Goal: Ask a question

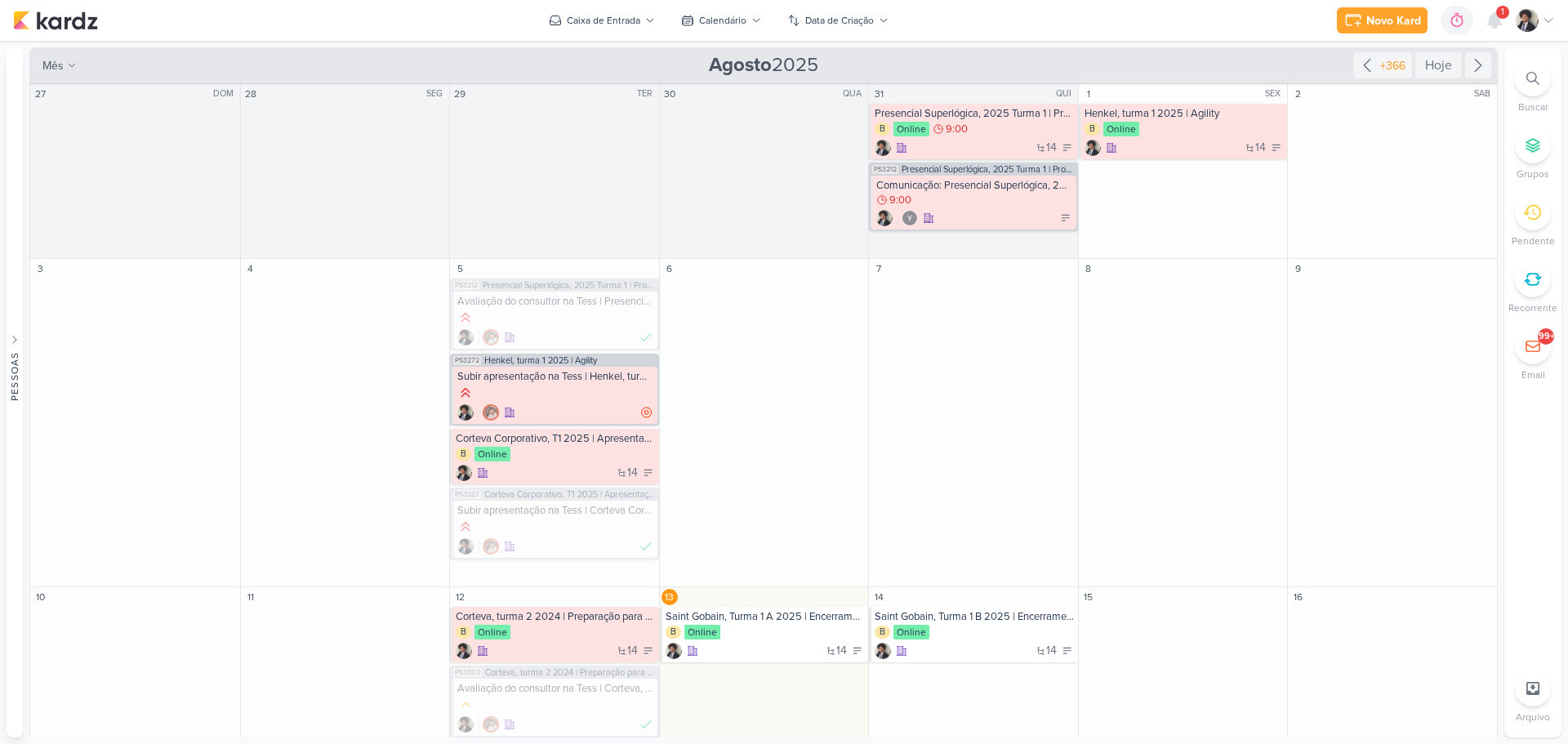
click at [1497, 13] on div "1" at bounding box center [1502, 12] width 13 height 13
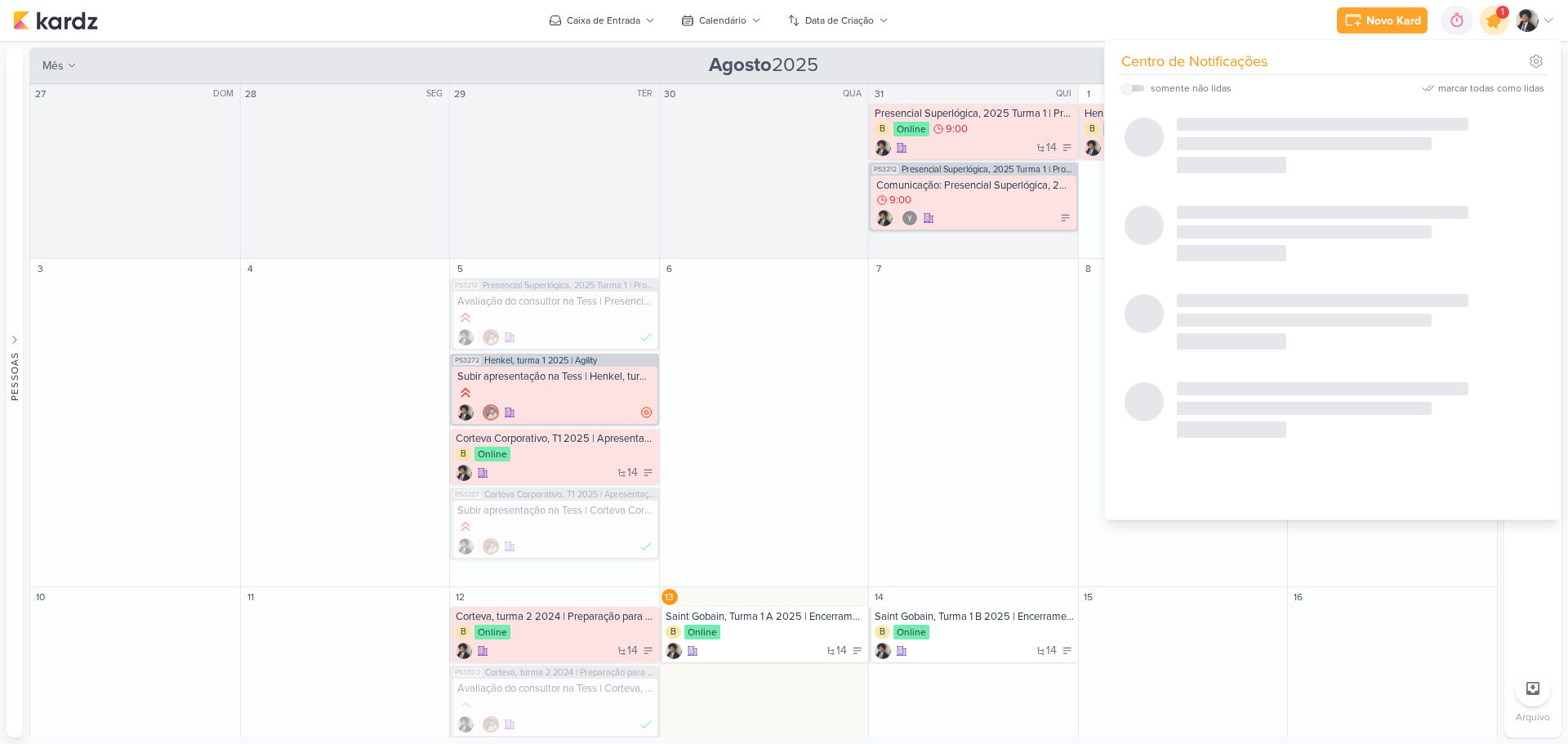
click at [1494, 18] on icon at bounding box center [1495, 21] width 20 height 20
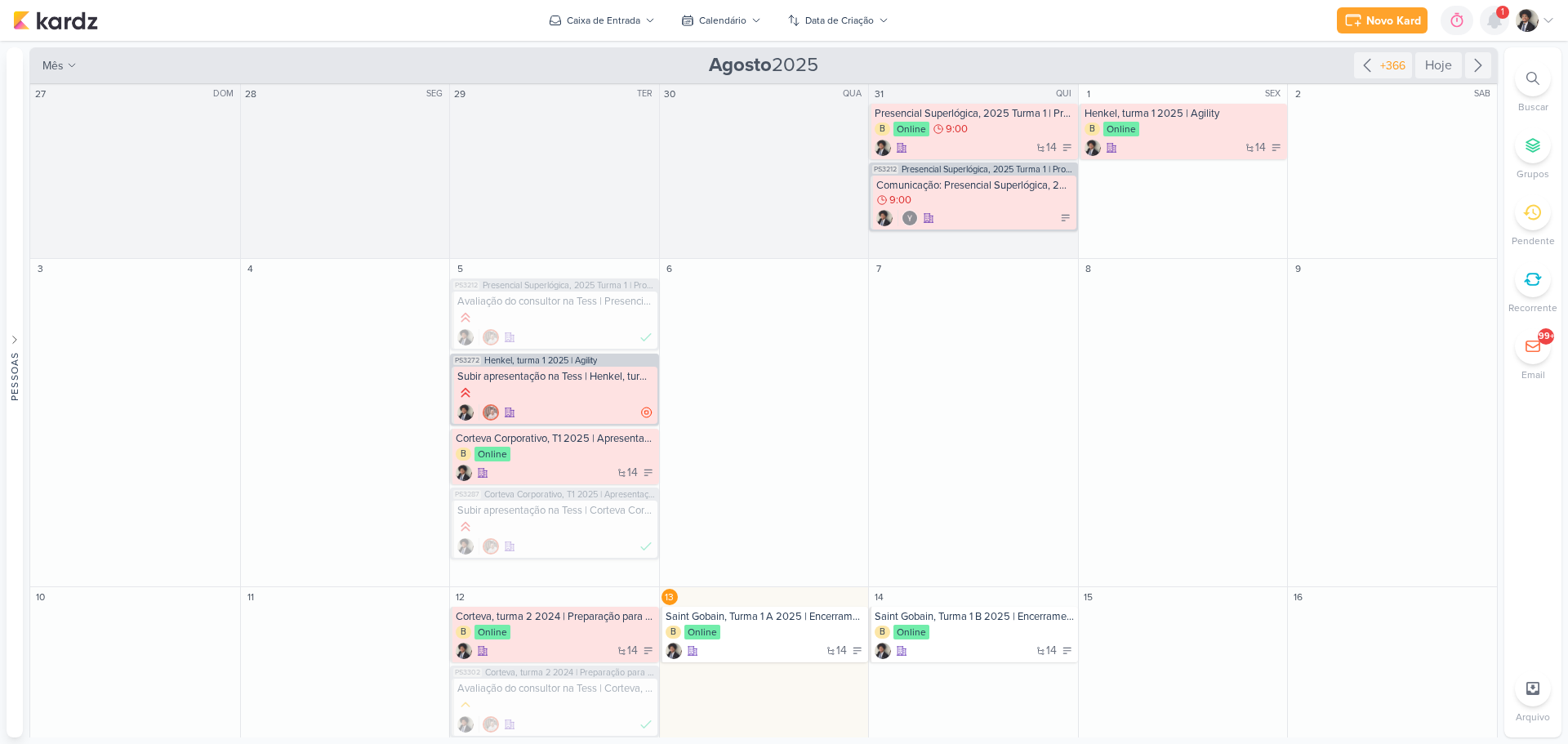
click at [1494, 18] on icon at bounding box center [1494, 20] width 13 height 15
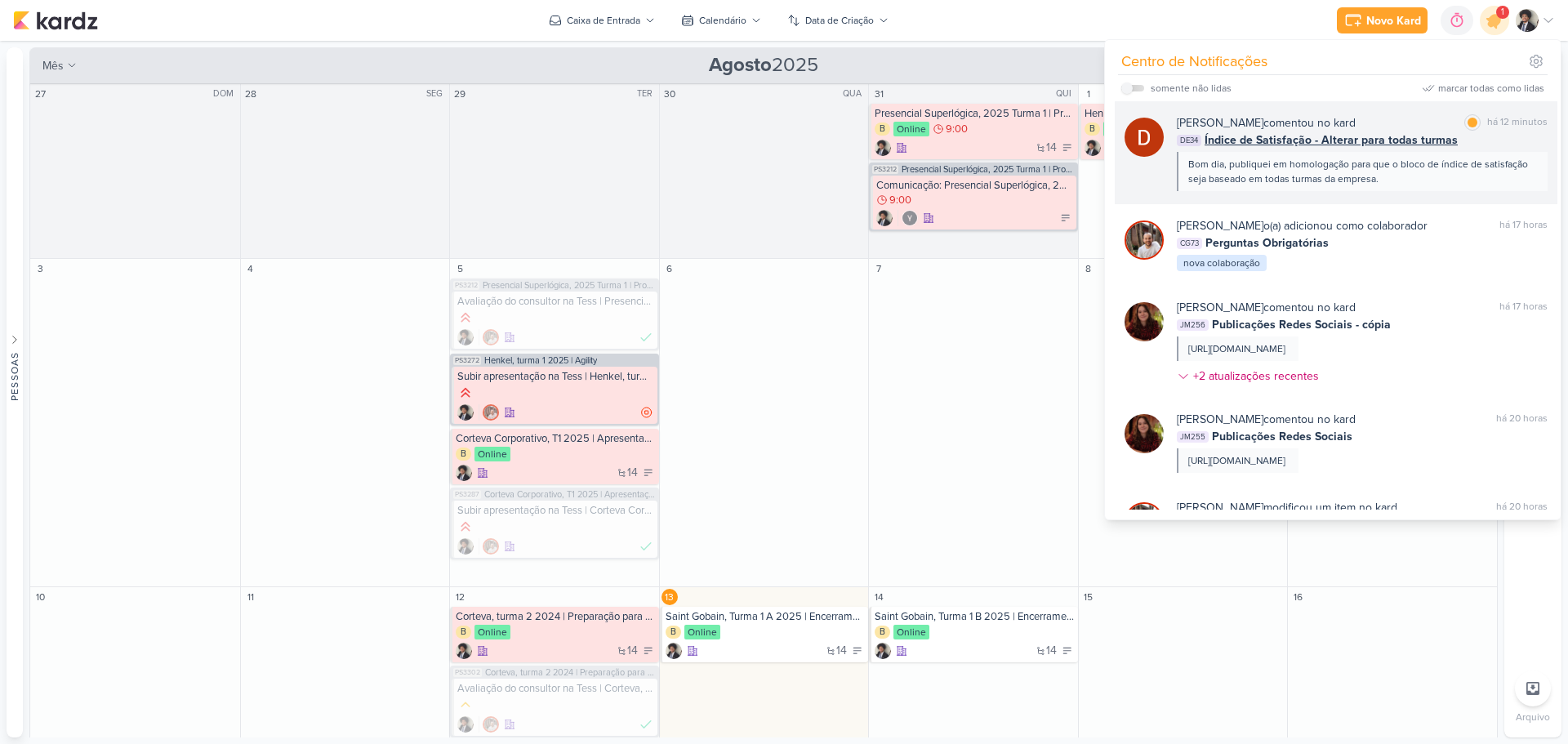
click at [1248, 146] on span "Índice de Satisfação - Alterar para todas turmas" at bounding box center [1331, 140] width 253 height 17
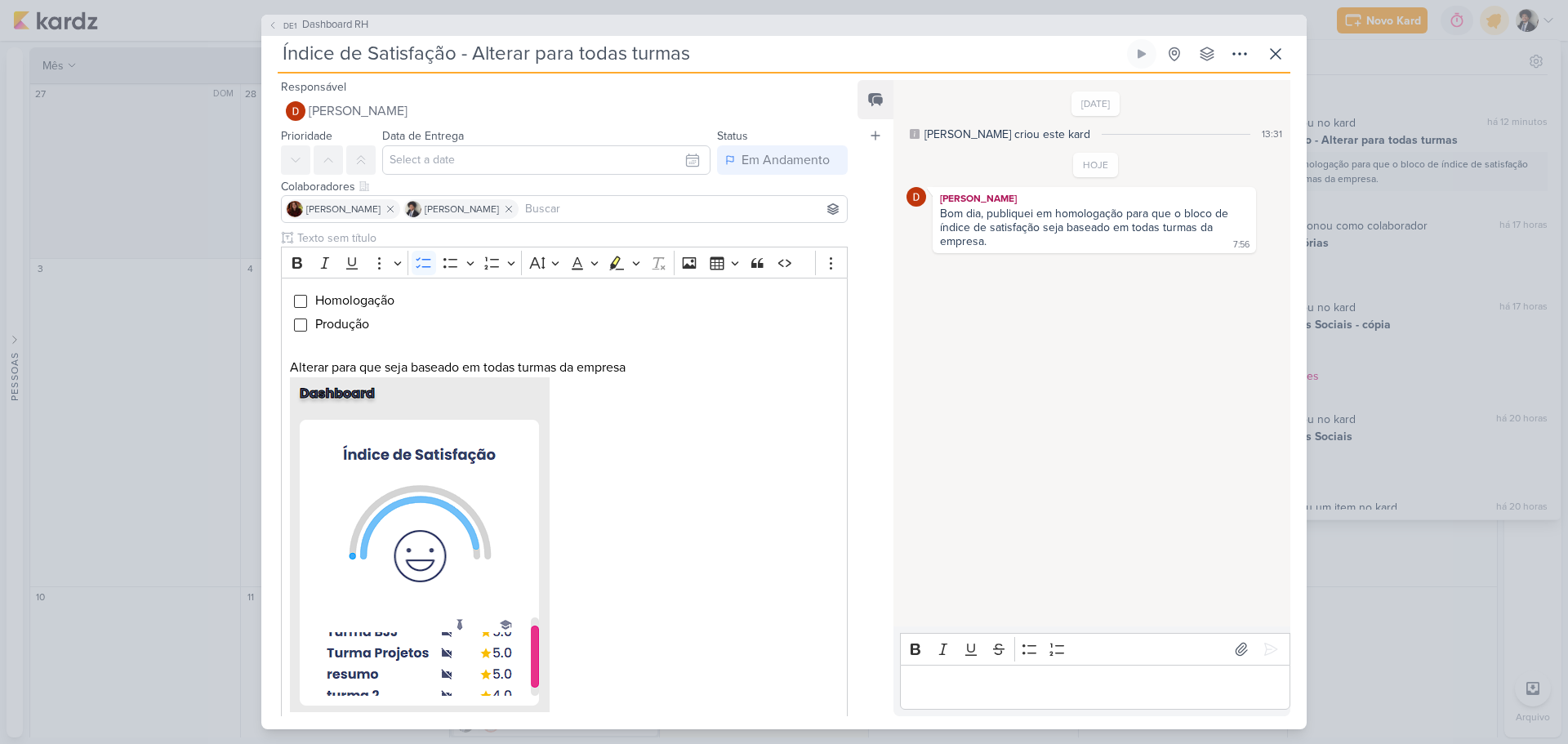
click at [1057, 679] on p "Editor editing area: main" at bounding box center [1095, 687] width 373 height 20
click at [977, 682] on p "Editor editing area: main" at bounding box center [1095, 687] width 373 height 20
click at [1011, 688] on p "No indice da empresa Saint Gobain aparcem 10 empresas, mas no total são" at bounding box center [1095, 677] width 373 height 39
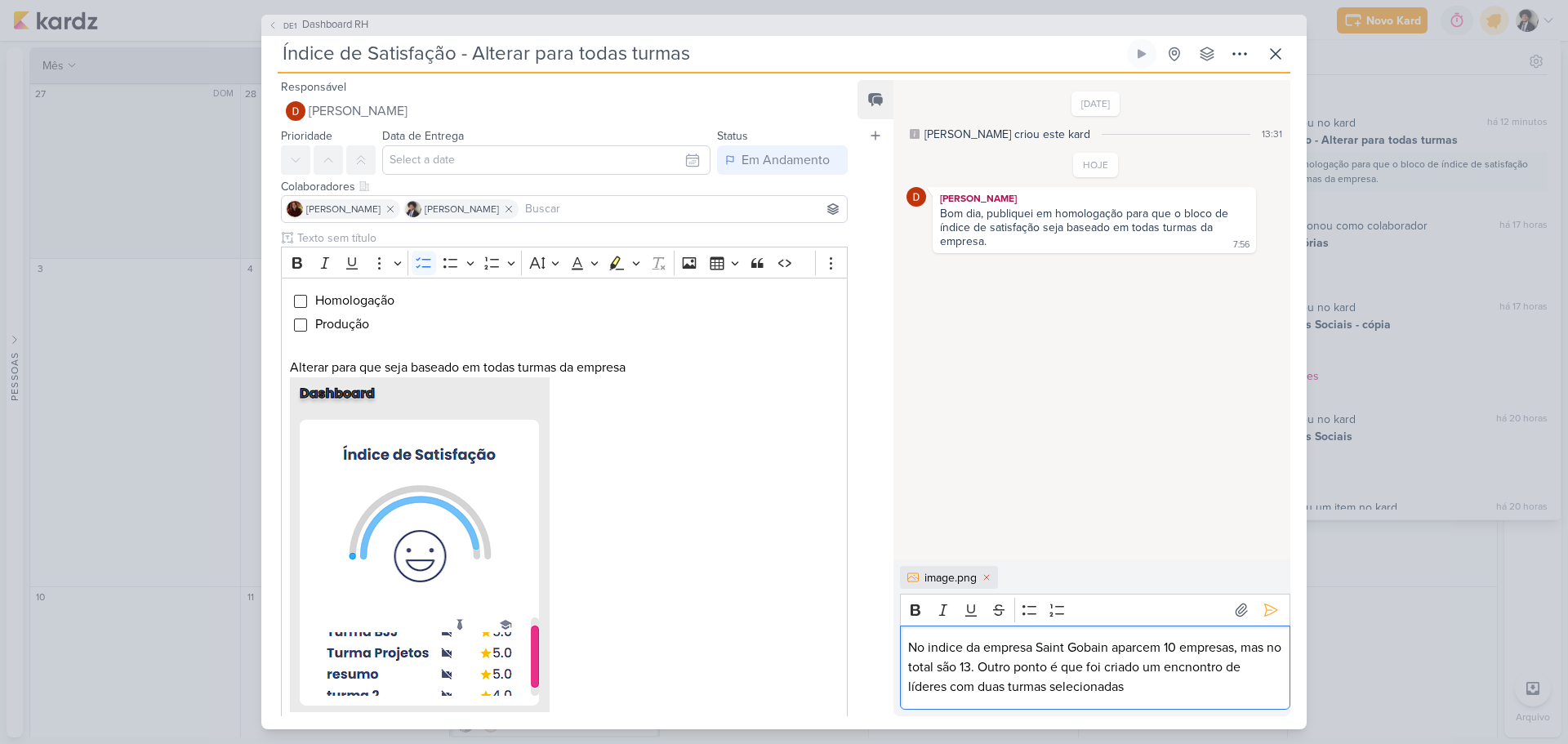
click at [1212, 666] on p "No indice da empresa Saint Gobain aparcem 10 empresas, mas no total são 13. Out…" at bounding box center [1095, 667] width 373 height 59
click at [1169, 667] on p "No indice da empresa Saint Gobain aparcem 10 empresas, mas no total são 13. Out…" at bounding box center [1095, 667] width 373 height 59
click at [1141, 686] on p "No indice da empresa Saint Gobain aparcem 10 empresas, mas no total são 13. Out…" at bounding box center [1095, 667] width 373 height 59
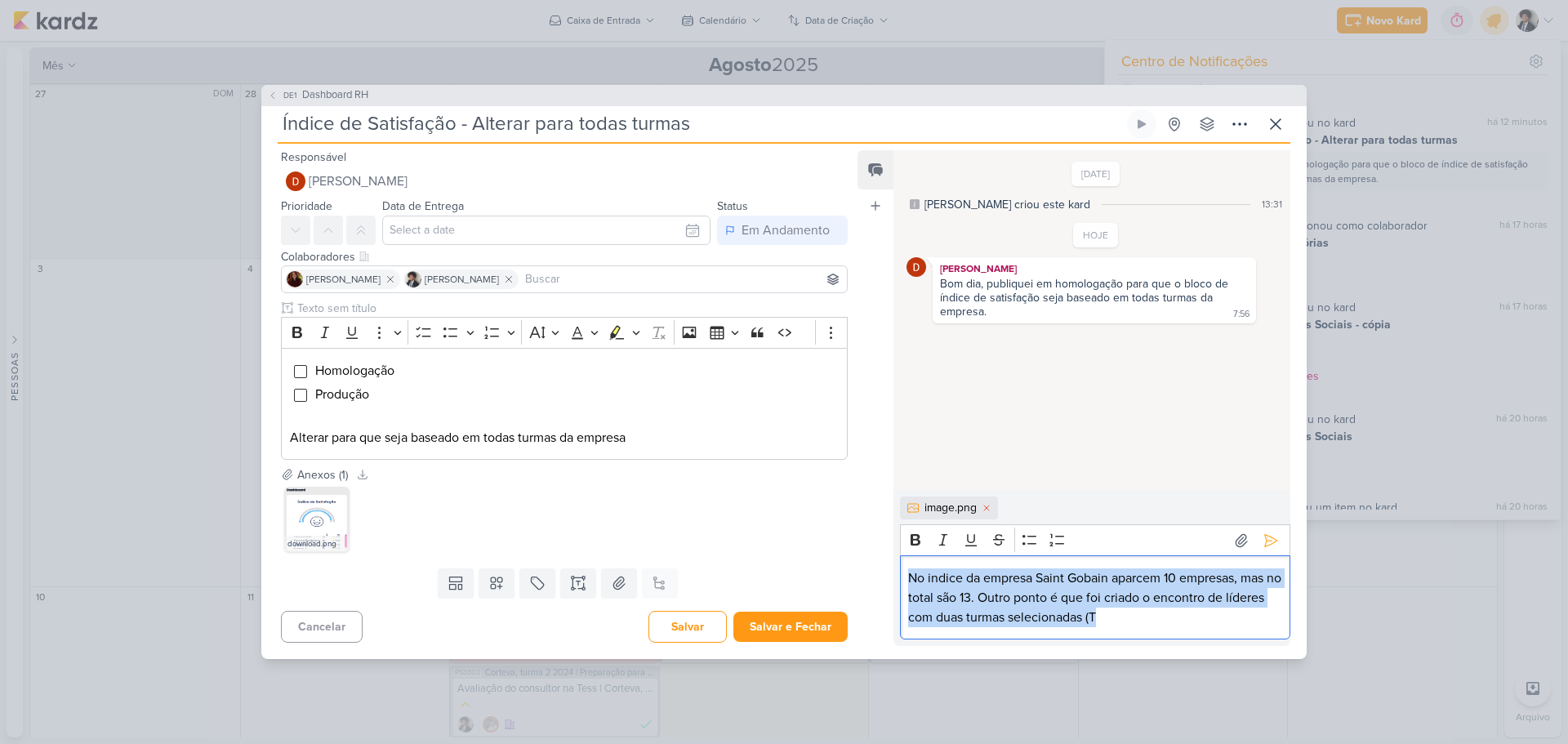
drag, startPoint x: 1149, startPoint y: 615, endPoint x: 887, endPoint y: 578, distance: 264.6
click at [879, 577] on div "Feed Atrelar email Solte o email para atrelar ao kard [DATE] [PERSON_NAME] crio…" at bounding box center [1074, 399] width 433 height 496
copy p "No indice da empresa Saint Gobain aparcem 10 empresas, mas no total são 13. Out…"
click at [332, 626] on button "Cancelar" at bounding box center [321, 627] width 82 height 31
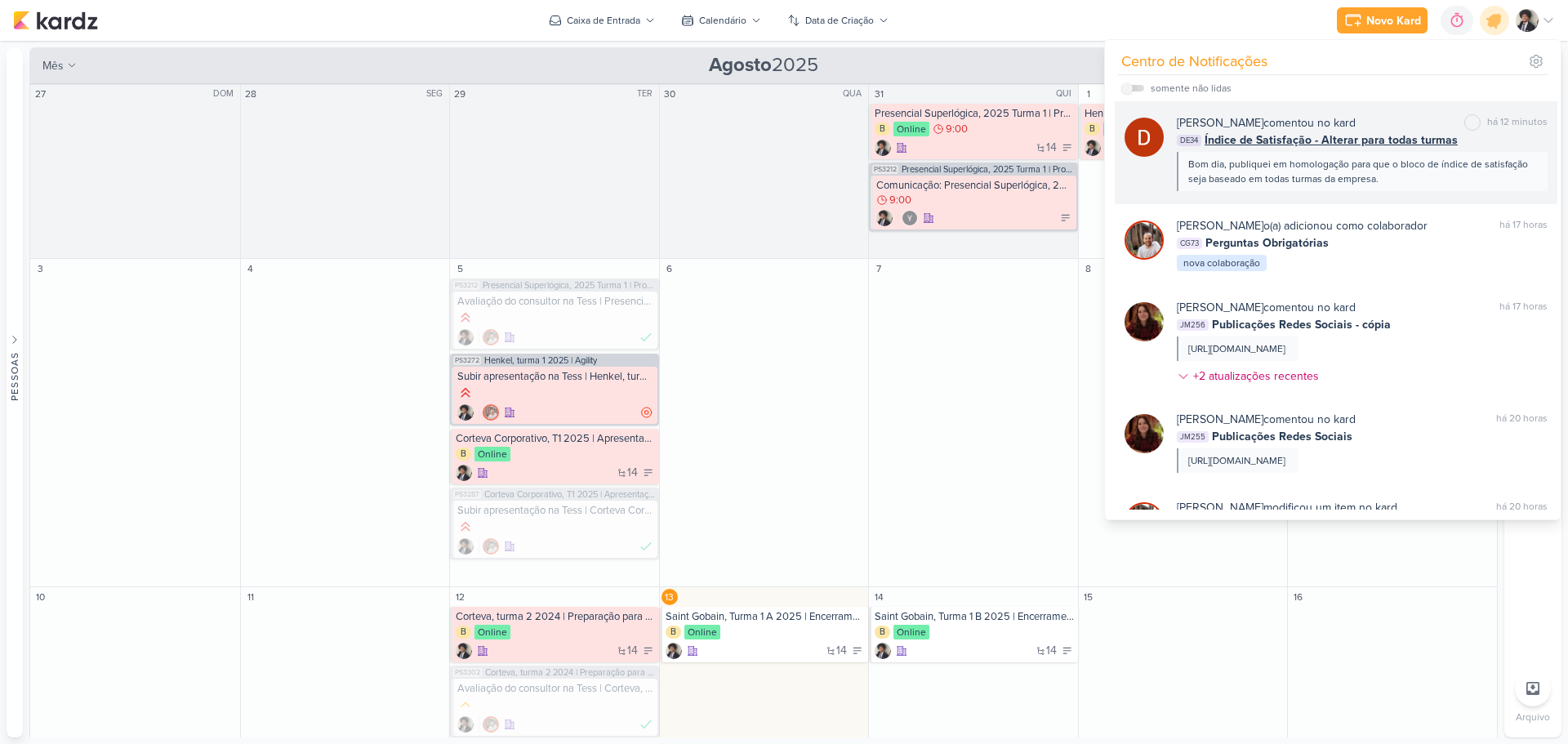
click at [1315, 138] on span "Índice de Satisfação - Alterar para todas turmas" at bounding box center [1331, 140] width 253 height 17
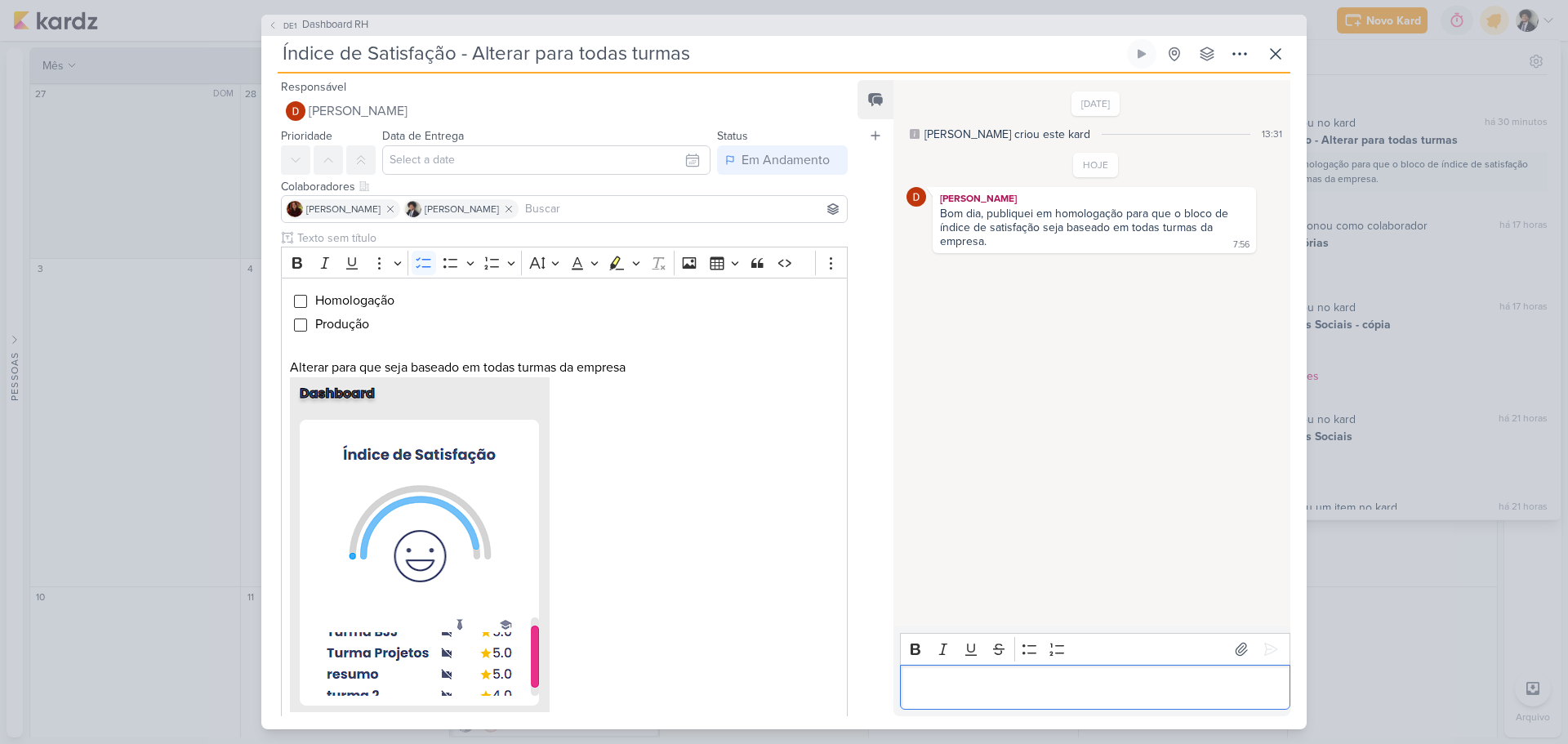
click at [1048, 690] on p "Editor editing area: main" at bounding box center [1095, 687] width 373 height 20
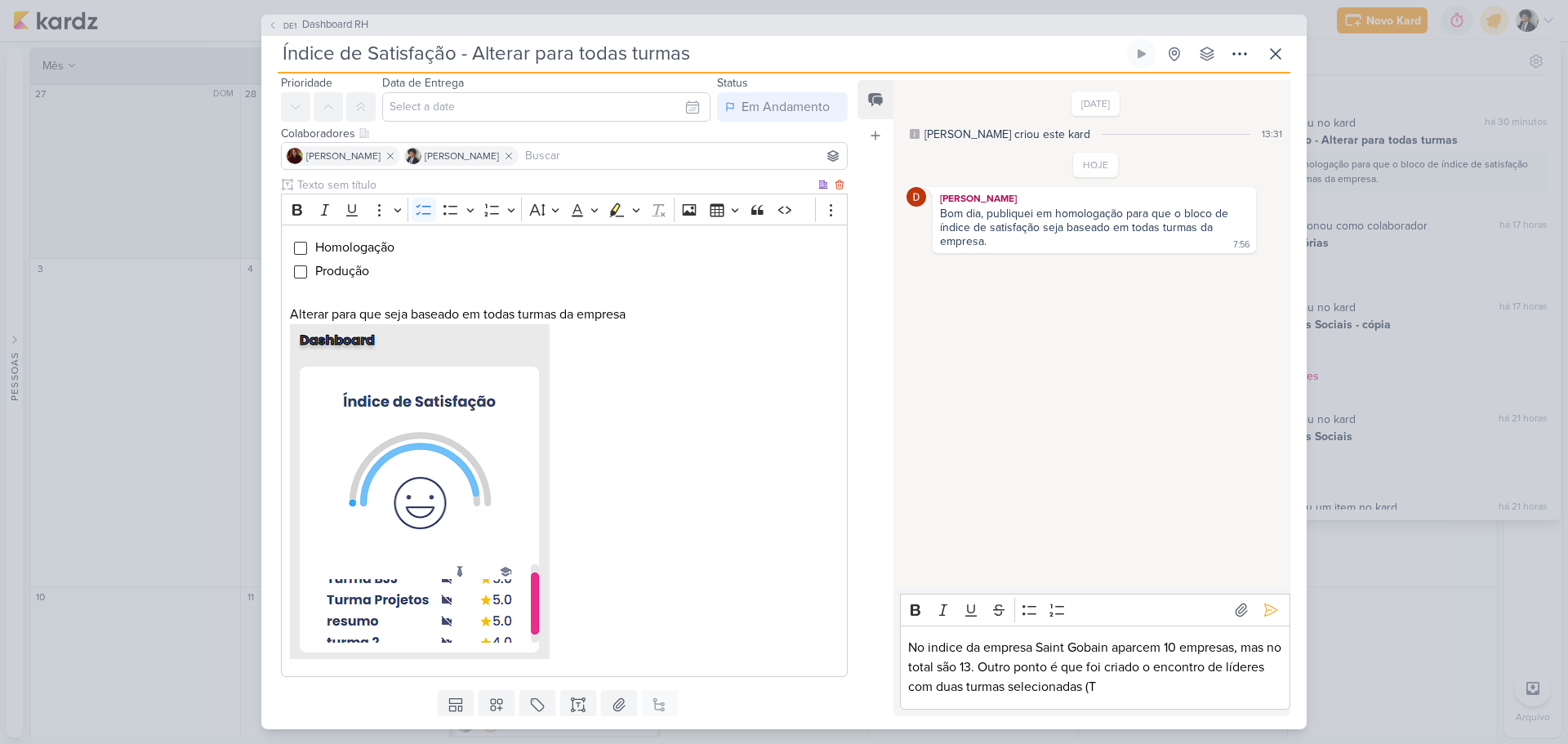
scroll to position [82, 0]
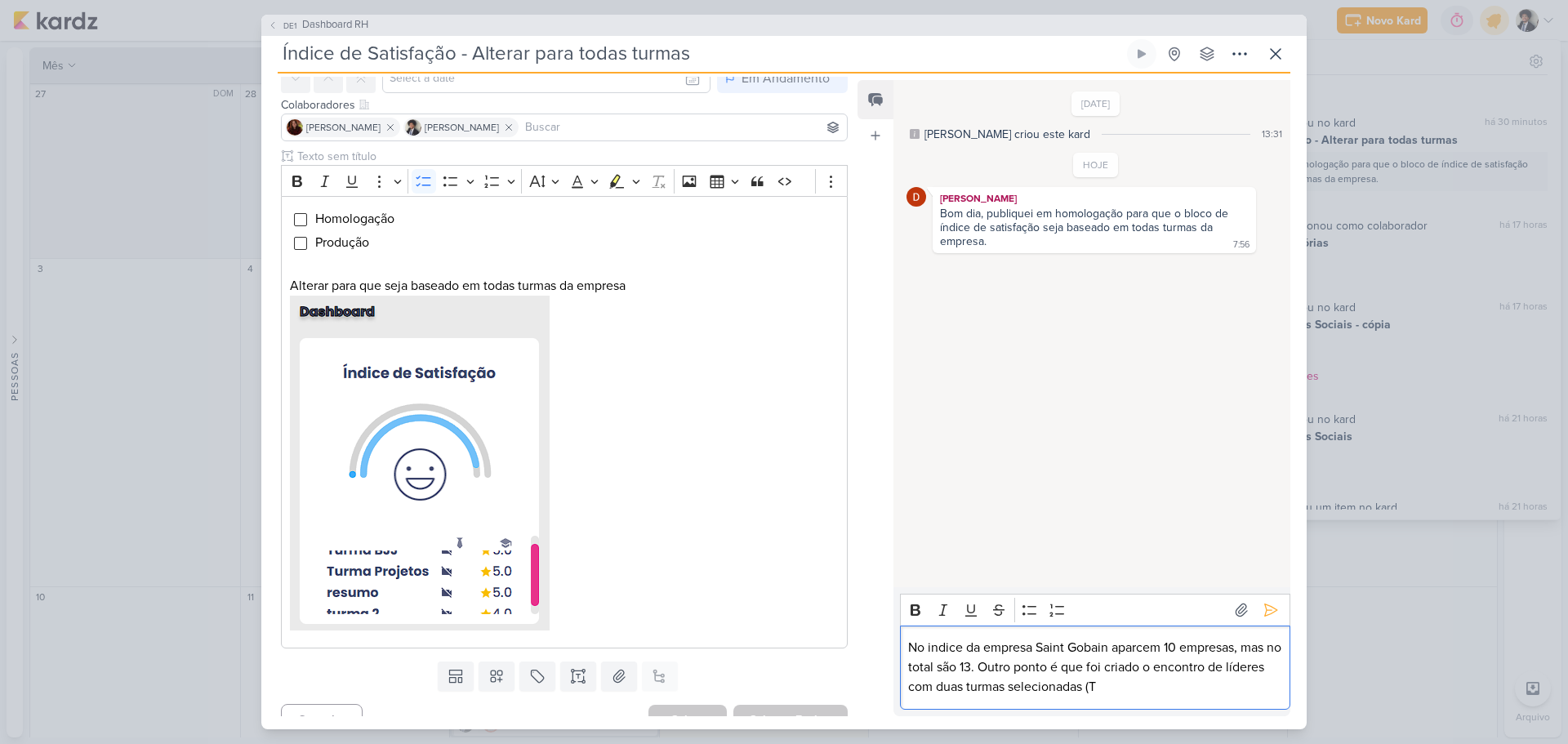
click at [1155, 684] on p "No indice da empresa Saint Gobain aparcem 10 empresas, mas no total são 13. Out…" at bounding box center [1095, 667] width 373 height 59
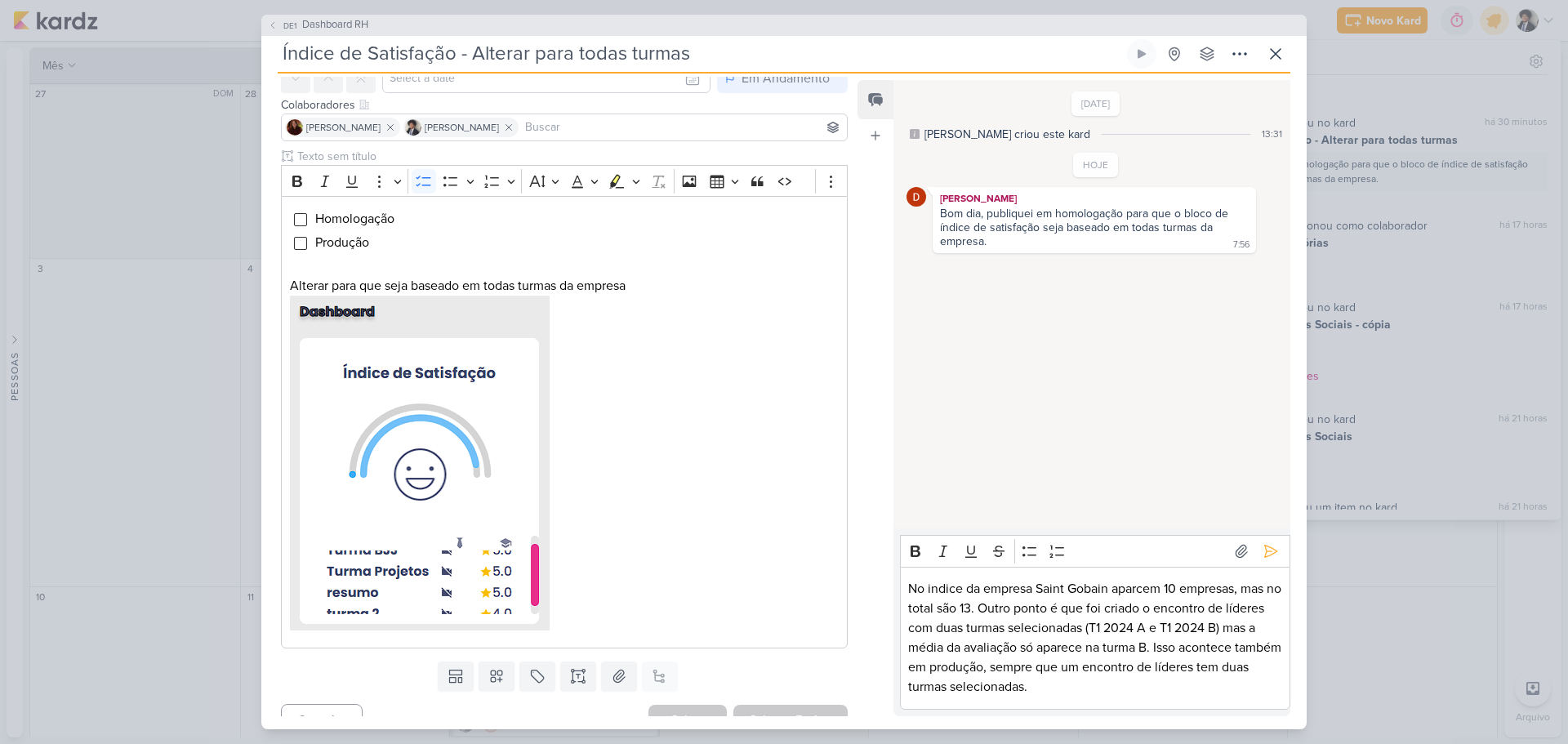
click at [1081, 692] on p "No indice da empresa Saint Gobain aparcem 10 empresas, mas no total são 13. Out…" at bounding box center [1095, 638] width 373 height 118
click at [991, 611] on p "No indice da empresa Saint Gobain aparcem 10 empresas, mas no total são 13. Out…" at bounding box center [1095, 638] width 373 height 118
click at [996, 605] on p "No indice da empresa Saint Gobain aparcem 10 empresas, mas no total são 13. Out…" at bounding box center [1095, 638] width 373 height 118
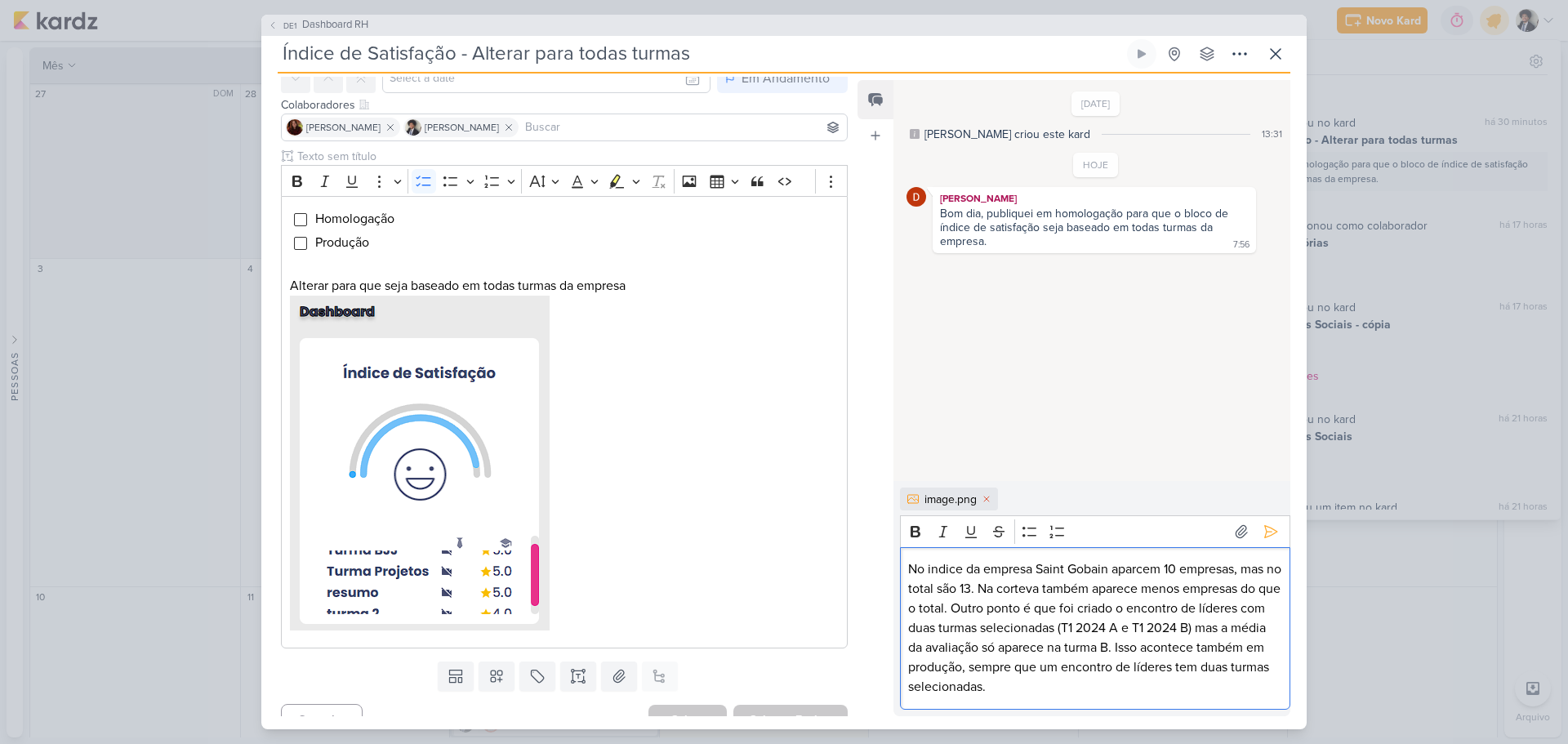
click at [1079, 688] on p "No indice da empresa Saint Gobain aparcem 10 empresas, mas no total são 13. Na …" at bounding box center [1095, 627] width 373 height 137
click at [1268, 530] on icon at bounding box center [1272, 531] width 12 height 12
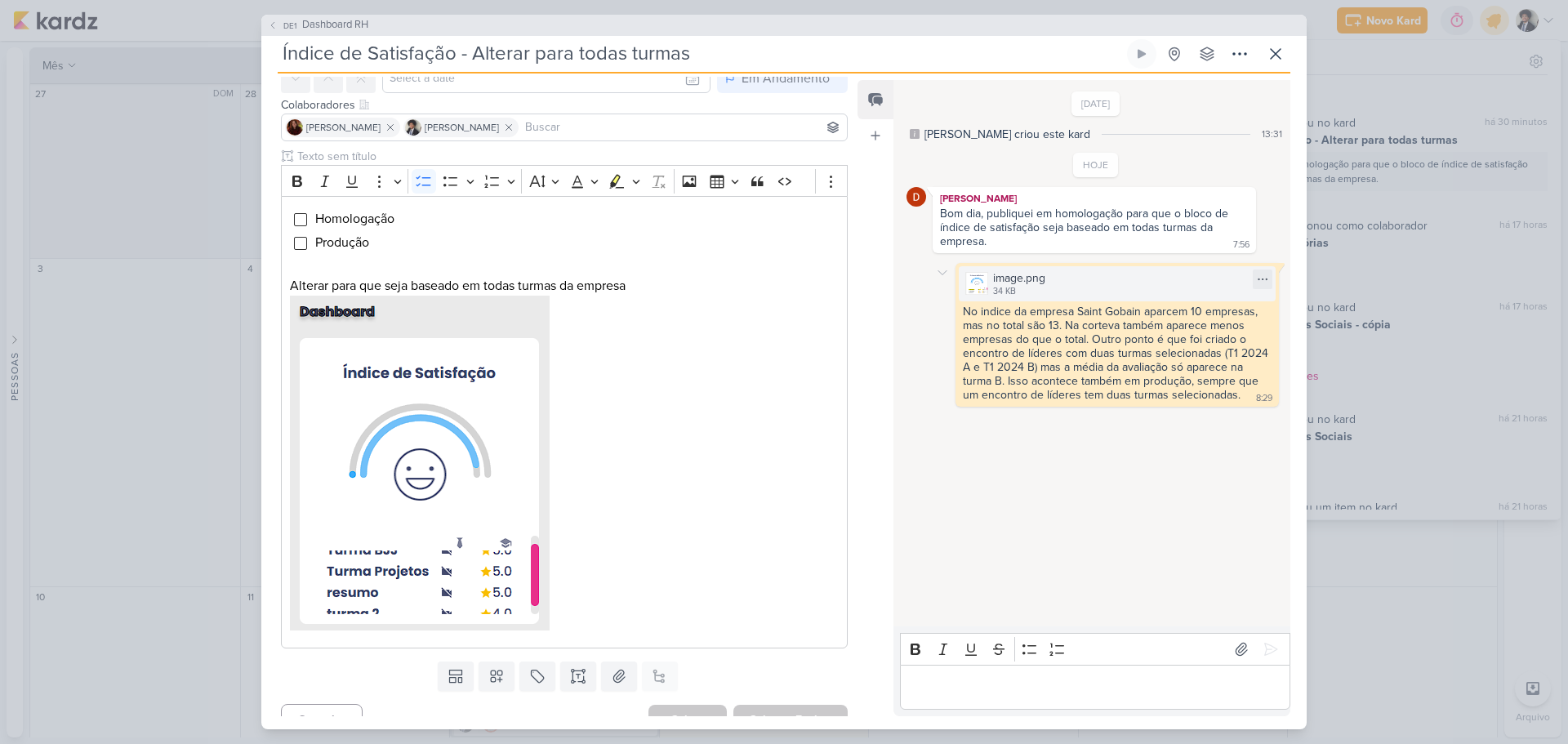
click at [1013, 282] on div "image.png" at bounding box center [1019, 278] width 52 height 17
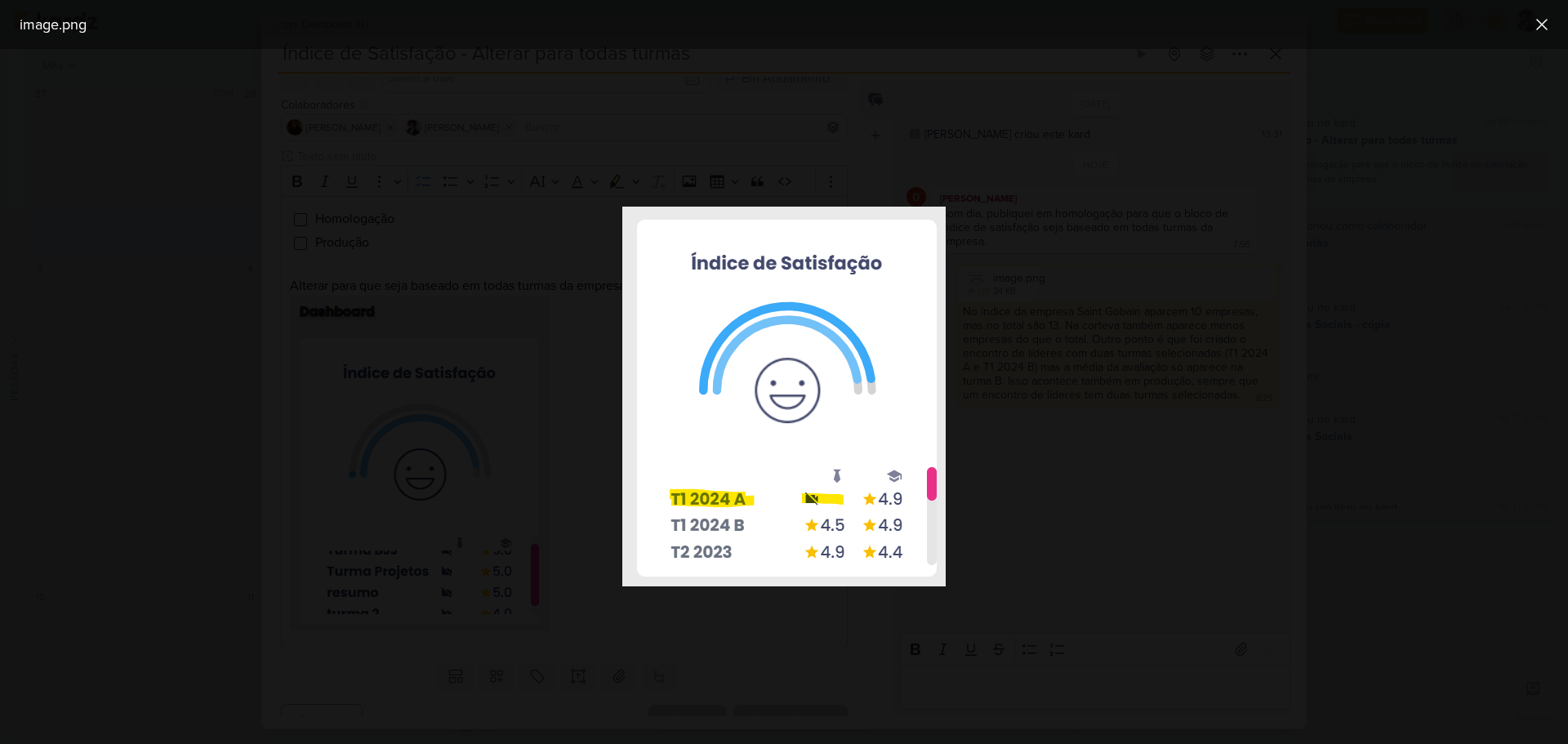
click at [1116, 444] on div at bounding box center [784, 397] width 1568 height 695
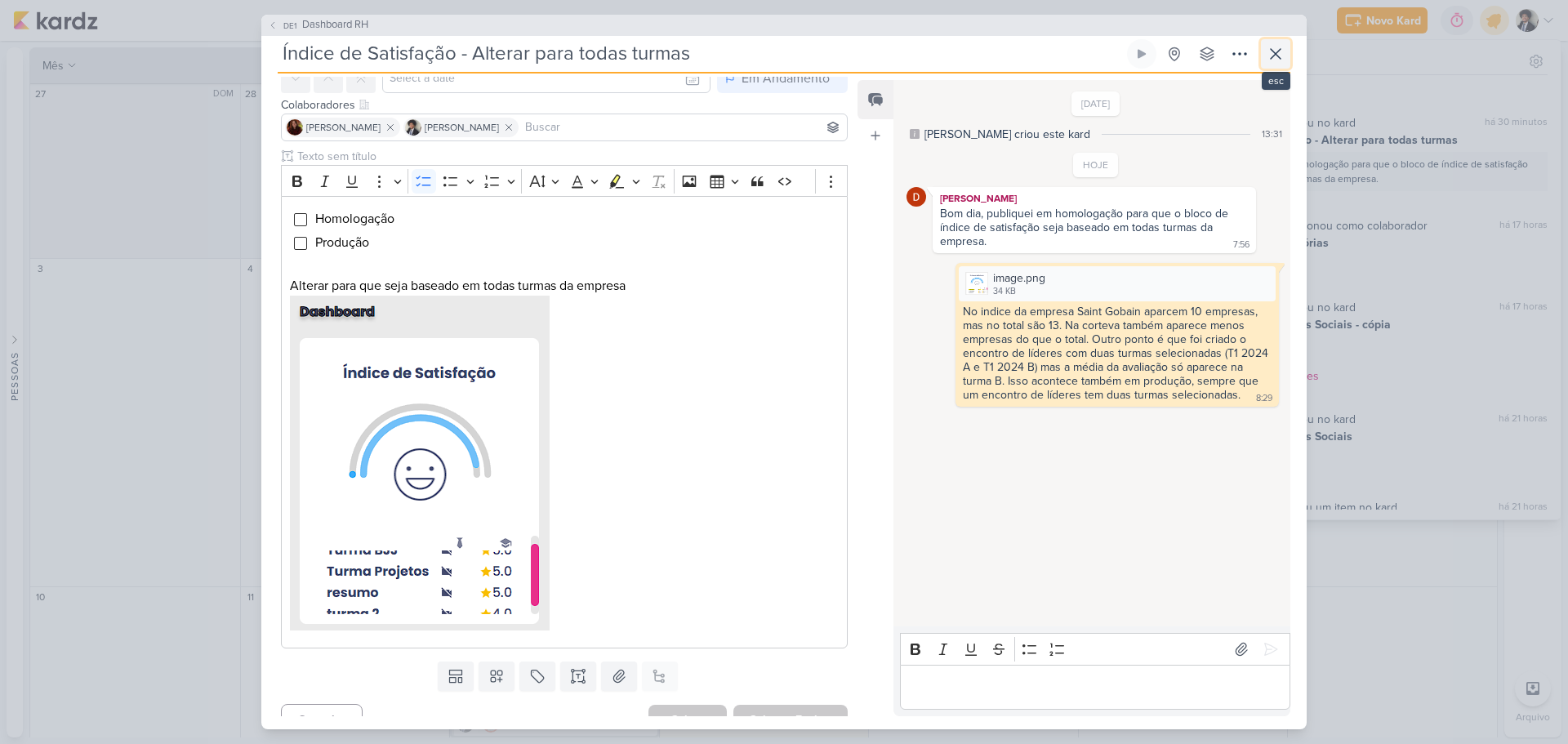
click at [1266, 55] on button at bounding box center [1276, 54] width 30 height 30
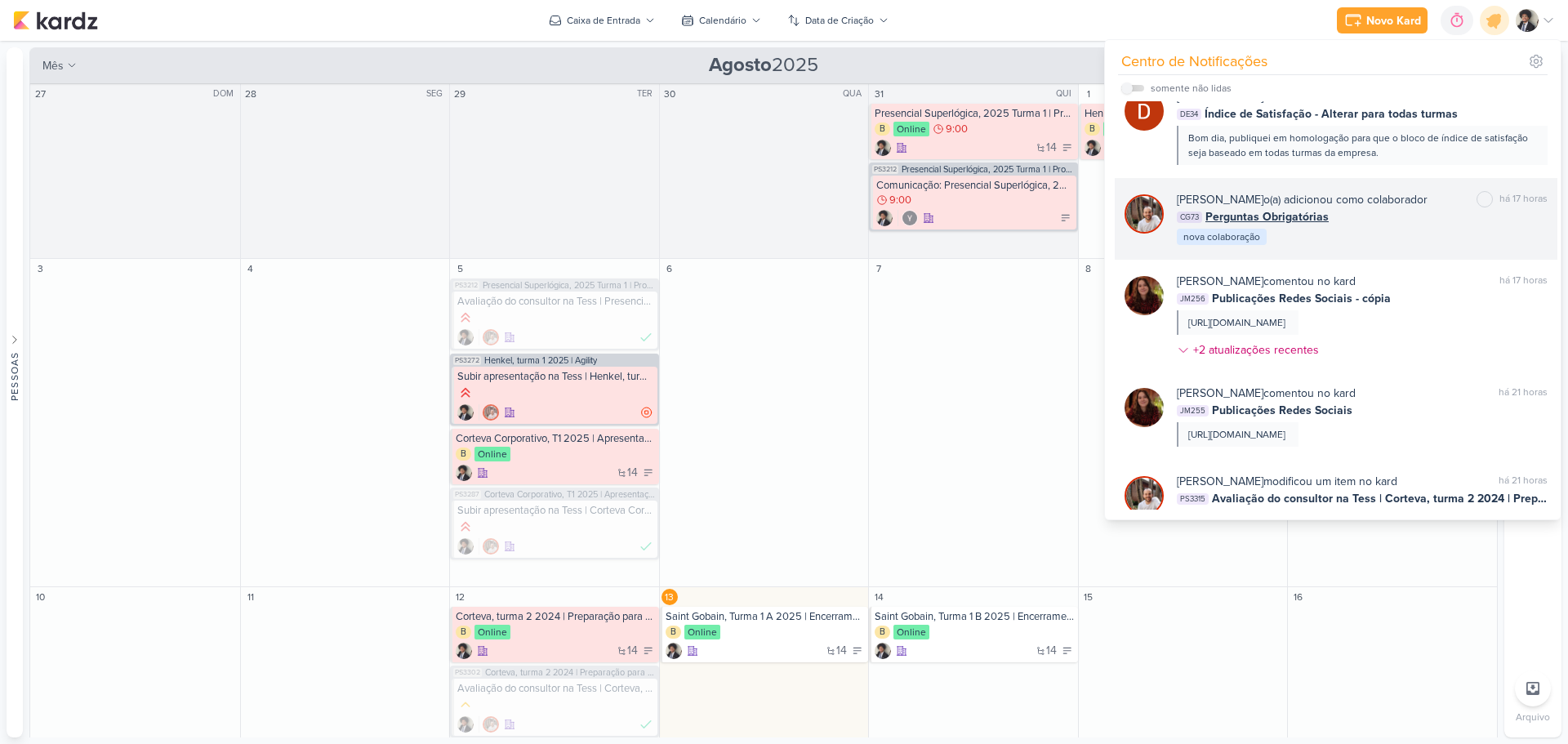
scroll to position [0, 0]
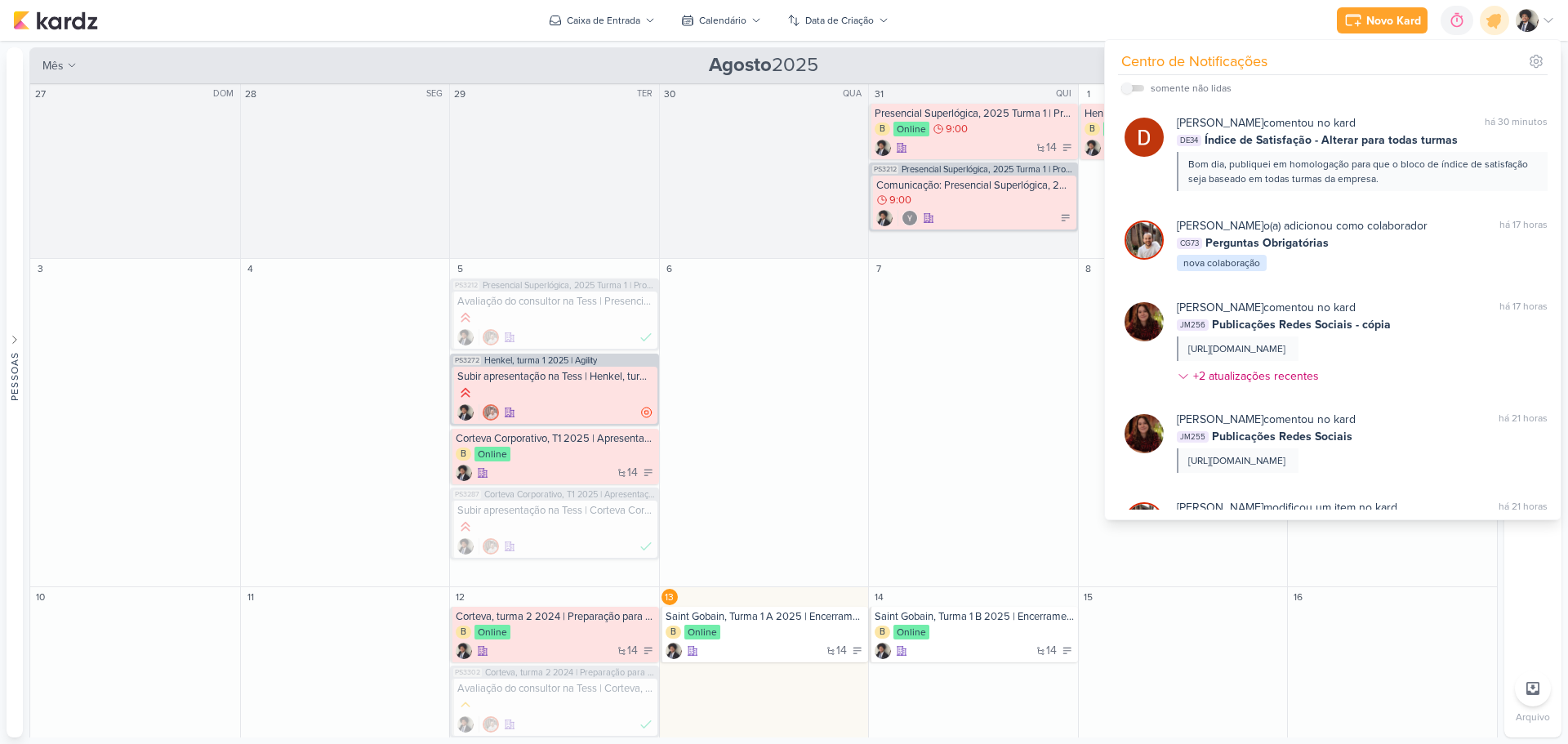
click at [1030, 27] on div "Novo Kard Ctrl + k 0h0m Sessão desligada... Hoje 0h0m Semana 0h0m Mês 0h0m" at bounding box center [784, 20] width 1542 height 40
